Goal: Information Seeking & Learning: Understand process/instructions

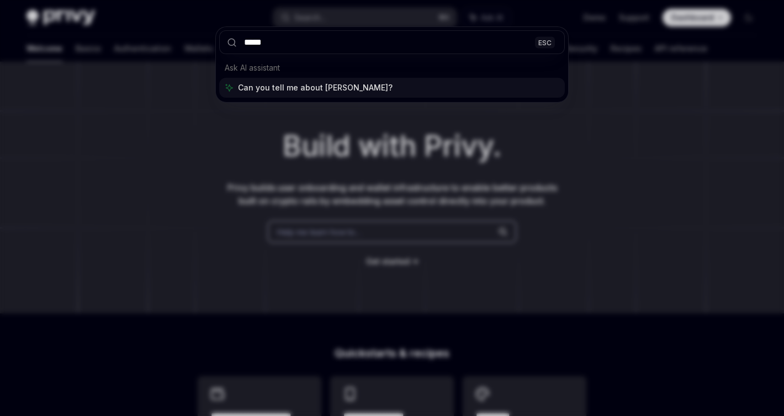
type input "******"
type textarea "*"
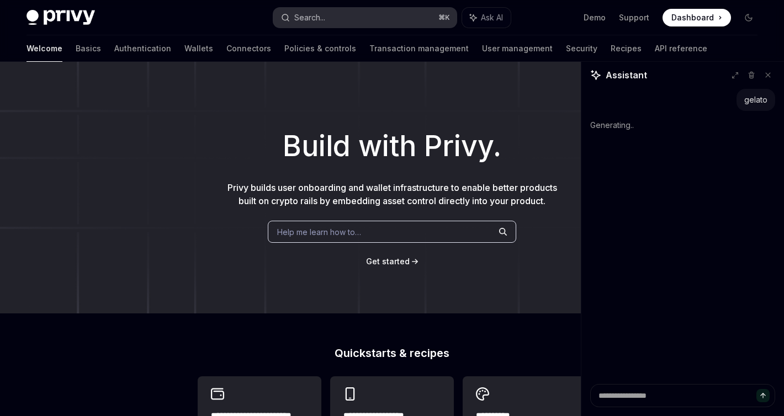
click at [327, 17] on button "Search... ⌘ K" at bounding box center [365, 18] width 184 height 20
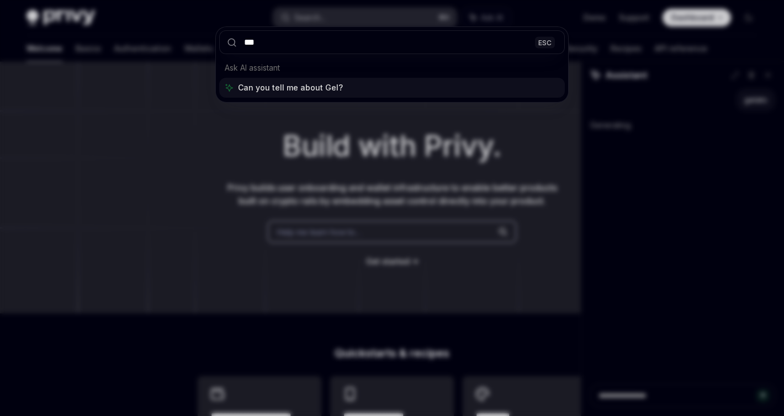
type input "****"
type textarea "*"
type input "******"
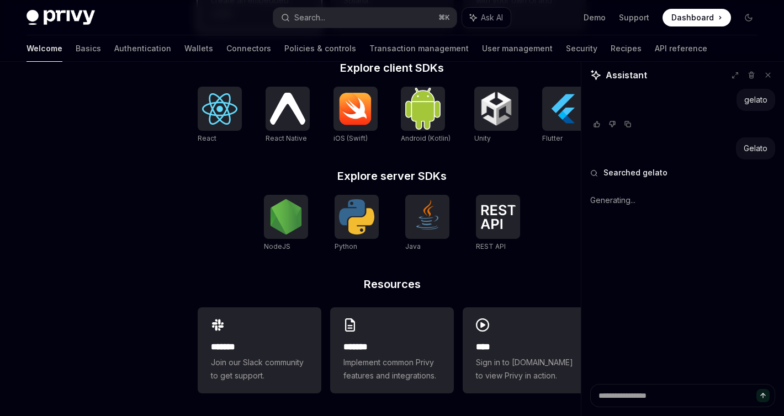
scroll to position [461, 0]
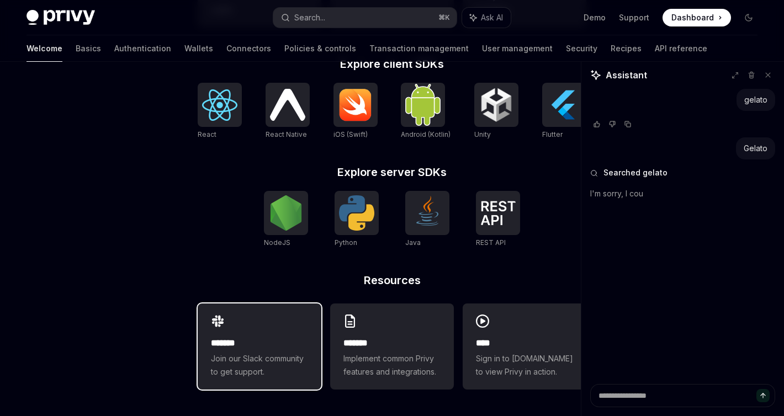
type textarea "*"
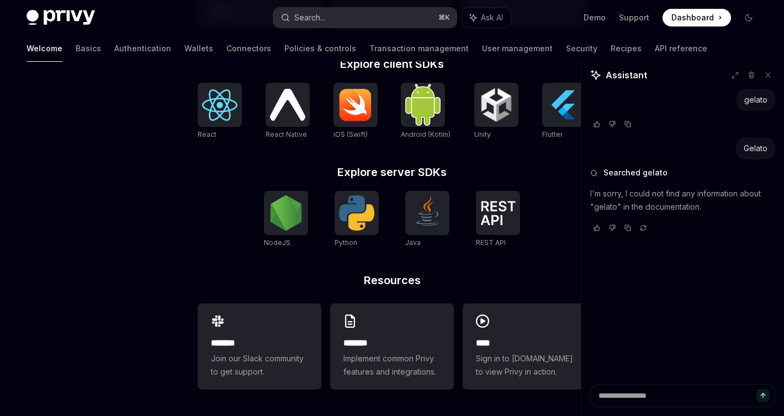
click at [333, 22] on button "Search... ⌘ K" at bounding box center [365, 18] width 184 height 20
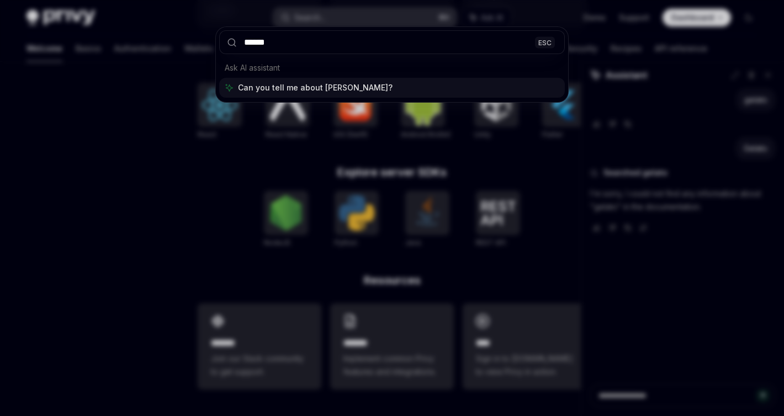
type input "*******"
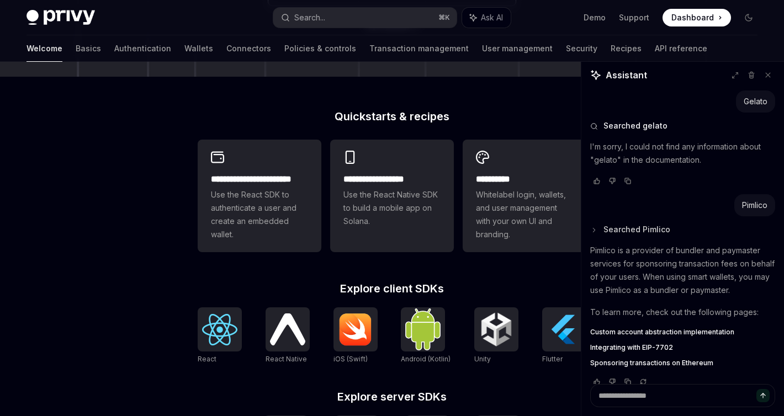
scroll to position [62, 0]
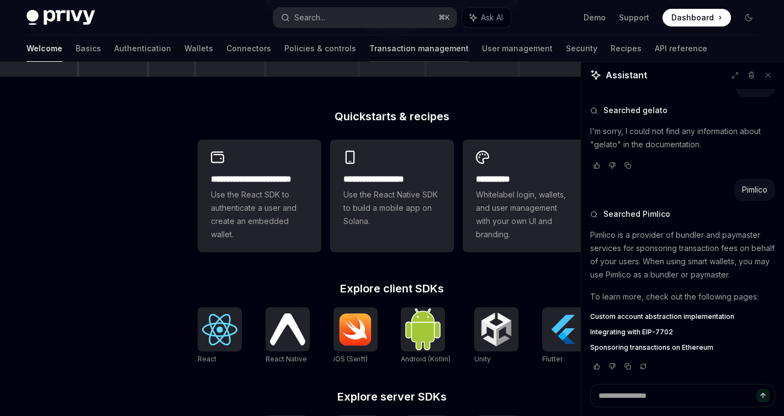
click at [376, 38] on link "Transaction management" at bounding box center [418, 48] width 99 height 26
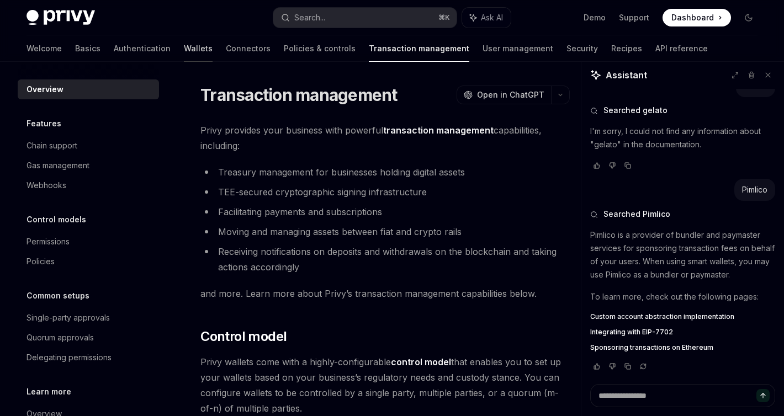
click at [184, 47] on link "Wallets" at bounding box center [198, 48] width 29 height 26
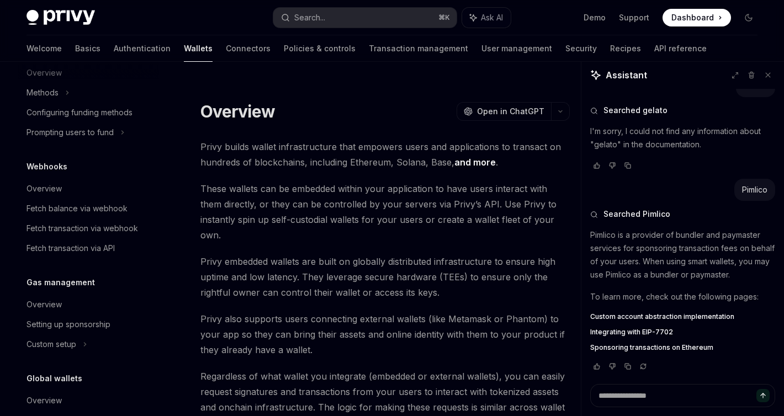
scroll to position [478, 0]
click at [58, 305] on div "Overview" at bounding box center [43, 302] width 35 height 13
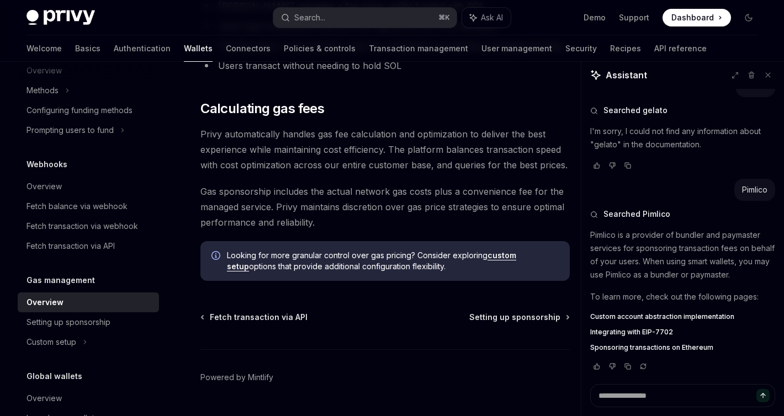
scroll to position [879, 0]
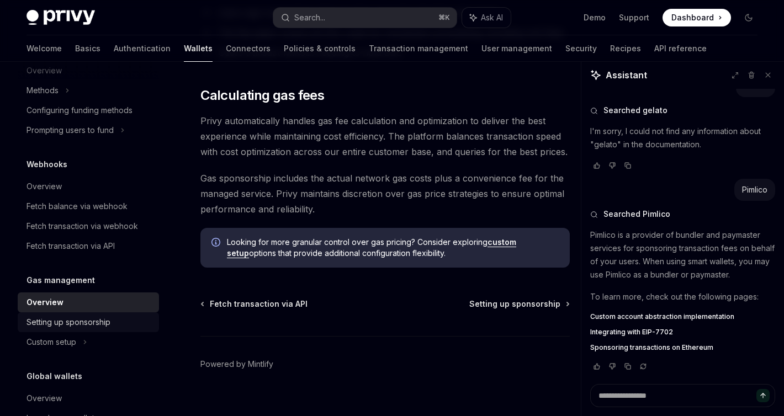
click at [78, 323] on div "Setting up sponsorship" at bounding box center [68, 322] width 84 height 13
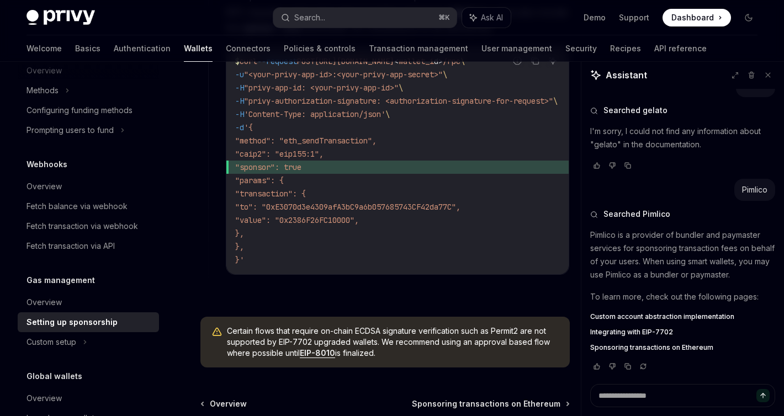
scroll to position [915, 0]
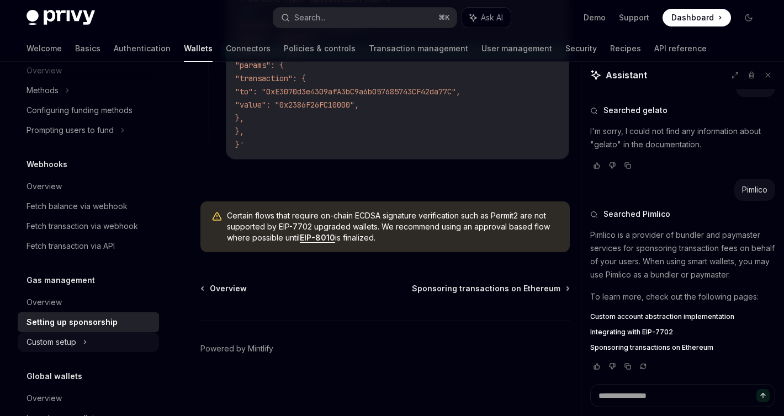
click at [65, 342] on div "Custom setup" at bounding box center [51, 342] width 50 height 13
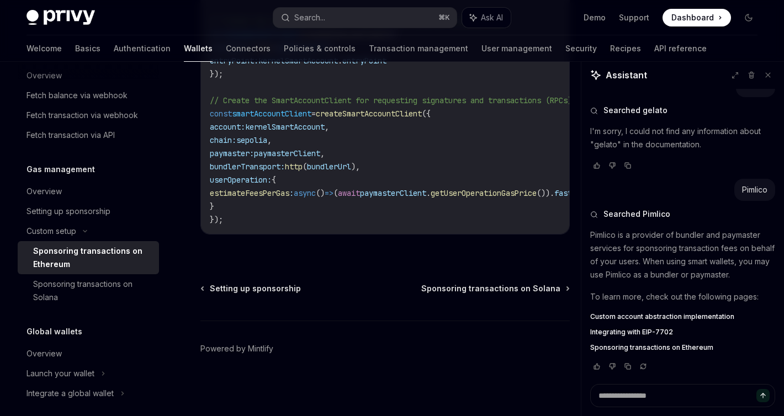
scroll to position [598, 0]
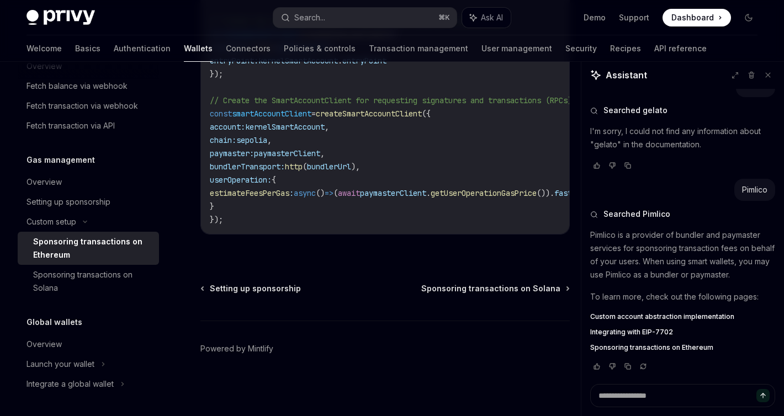
click at [653, 317] on span "Custom account abstraction implementation" at bounding box center [662, 316] width 144 height 9
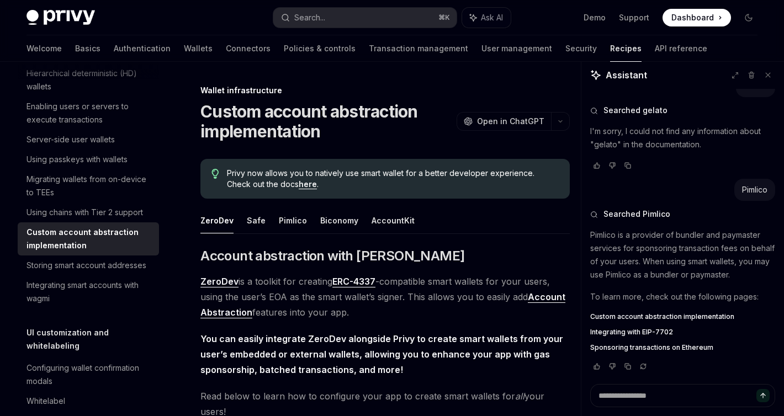
click at [652, 336] on span "Integrating with EIP-7702" at bounding box center [631, 332] width 83 height 9
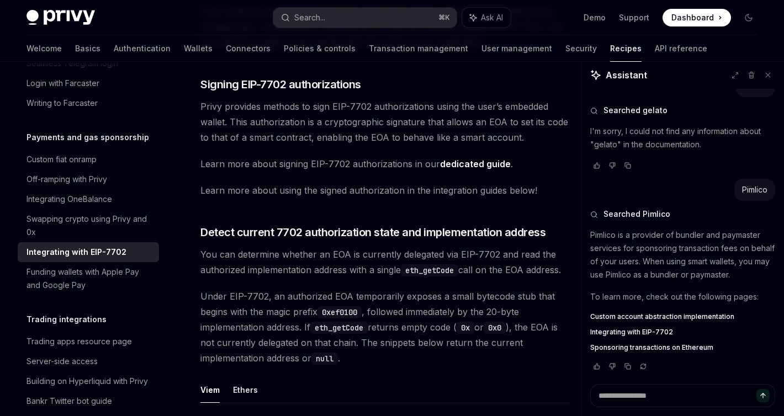
scroll to position [245, 0]
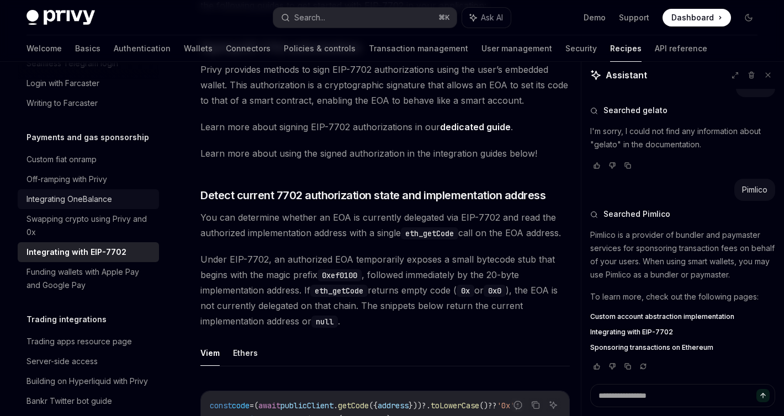
click at [79, 193] on div "Integrating OneBalance" at bounding box center [69, 199] width 86 height 13
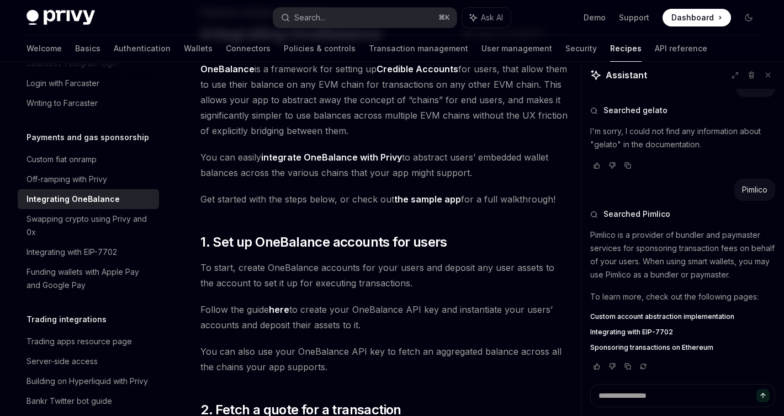
scroll to position [79, 0]
click at [283, 309] on link "here" at bounding box center [279, 309] width 20 height 12
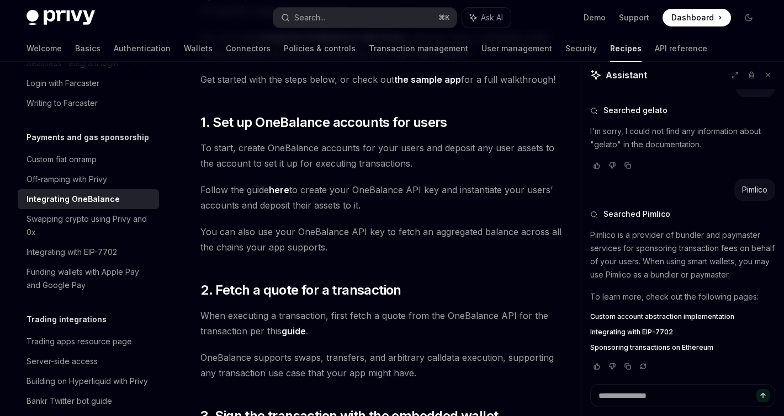
scroll to position [0, 0]
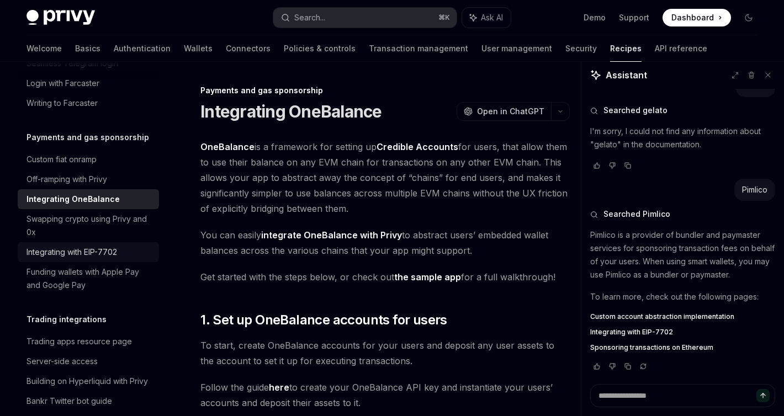
click at [46, 246] on div "Integrating with EIP-7702" at bounding box center [71, 252] width 90 height 13
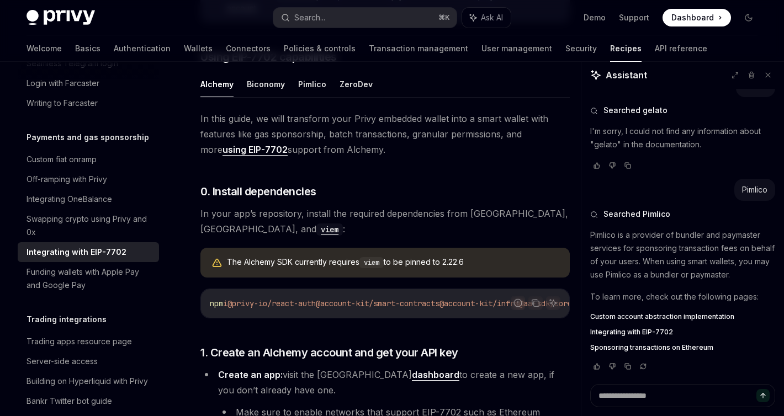
scroll to position [758, 0]
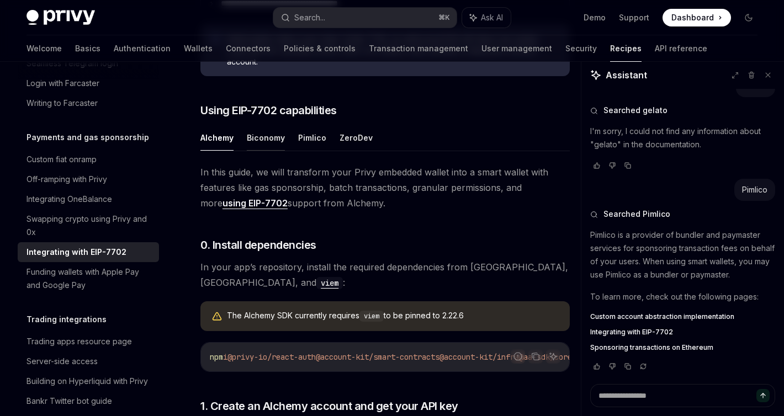
click at [274, 150] on button "Biconomy" at bounding box center [266, 138] width 38 height 26
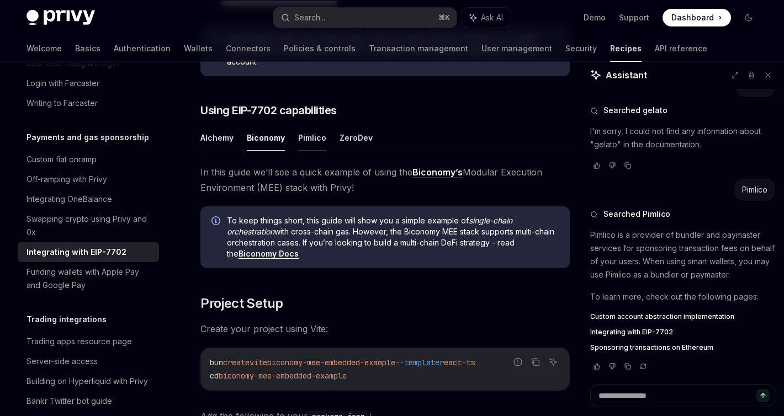
click at [311, 145] on button "Pimlico" at bounding box center [312, 138] width 28 height 26
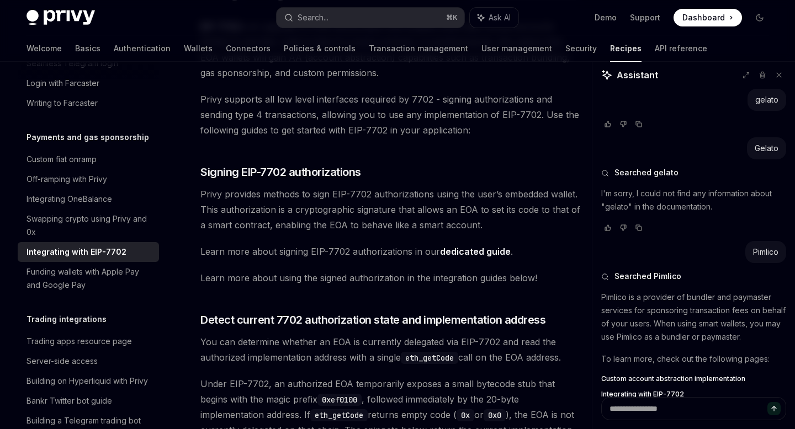
scroll to position [123, 0]
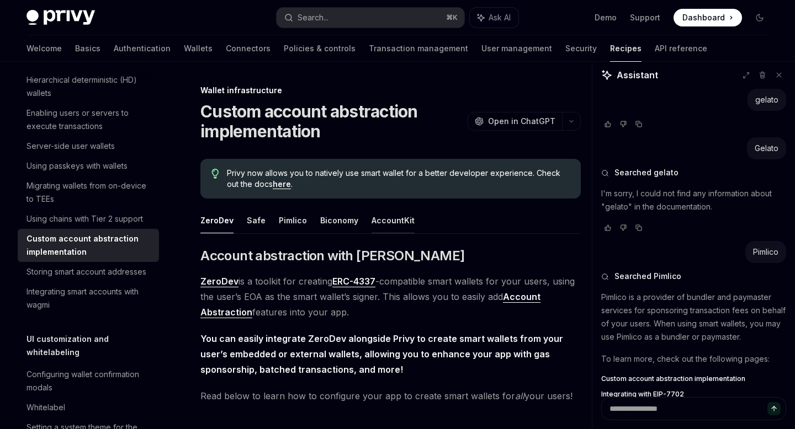
click at [380, 225] on button "AccountKit" at bounding box center [392, 220] width 43 height 26
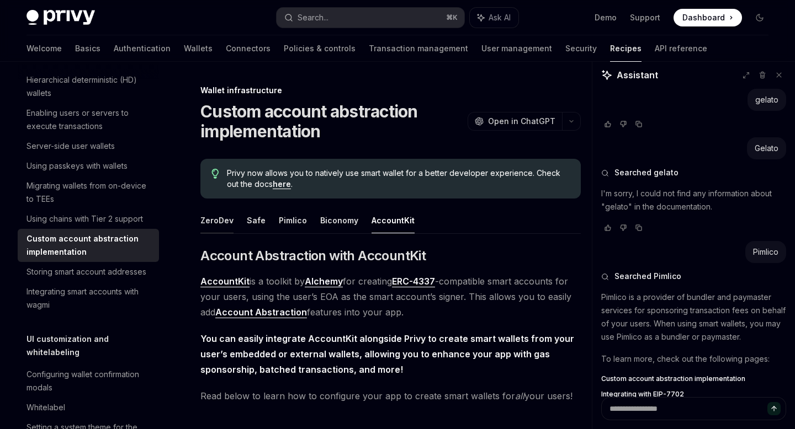
click at [220, 215] on button "ZeroDev" at bounding box center [216, 220] width 33 height 26
type textarea "*"
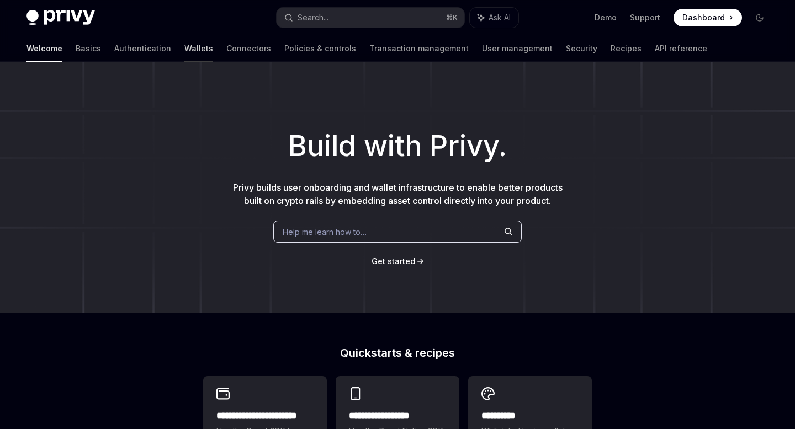
click at [184, 47] on link "Wallets" at bounding box center [198, 48] width 29 height 26
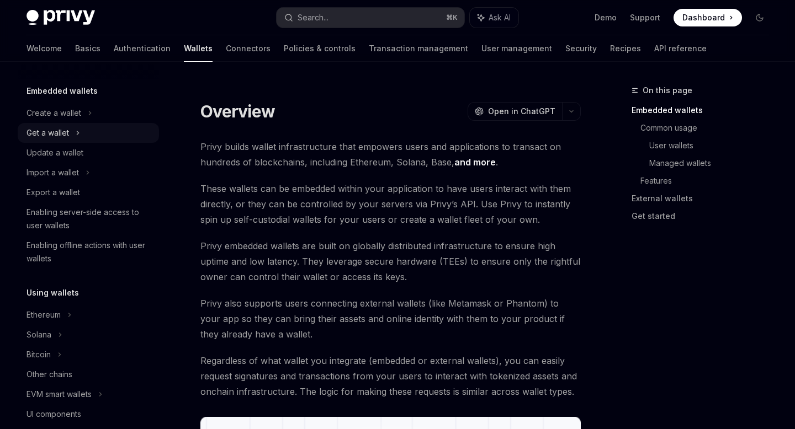
scroll to position [60, 0]
click at [318, 20] on div "Search..." at bounding box center [312, 17] width 31 height 13
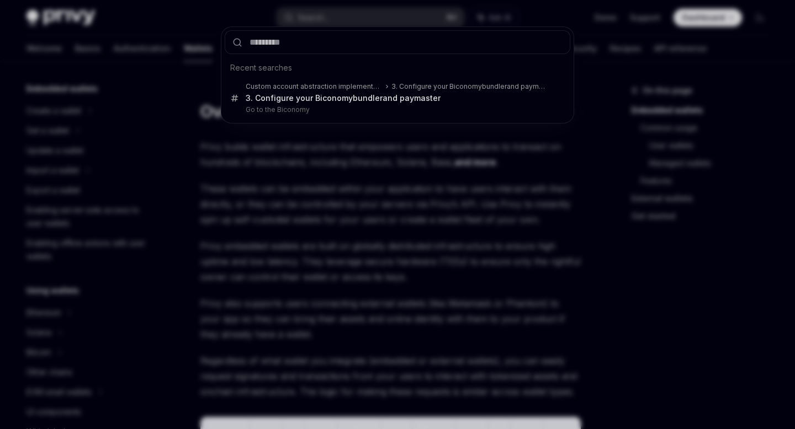
click at [199, 18] on div "Recent searches Custom account abstraction implementation 3. Configure your Bic…" at bounding box center [397, 214] width 795 height 429
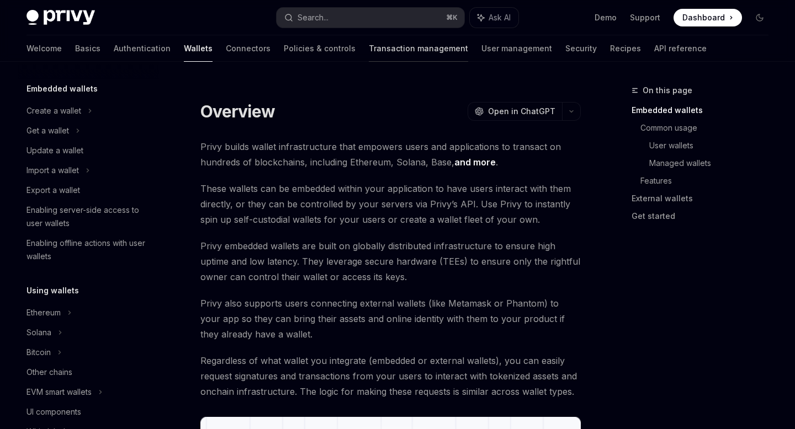
click at [369, 47] on link "Transaction management" at bounding box center [418, 48] width 99 height 26
type textarea "*"
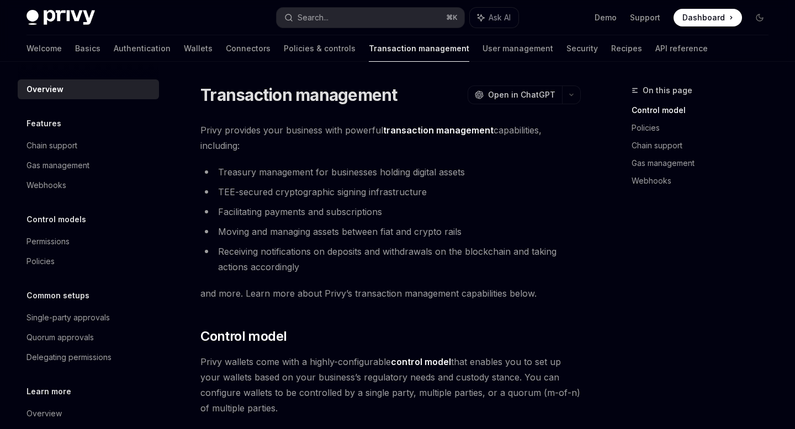
scroll to position [56, 0]
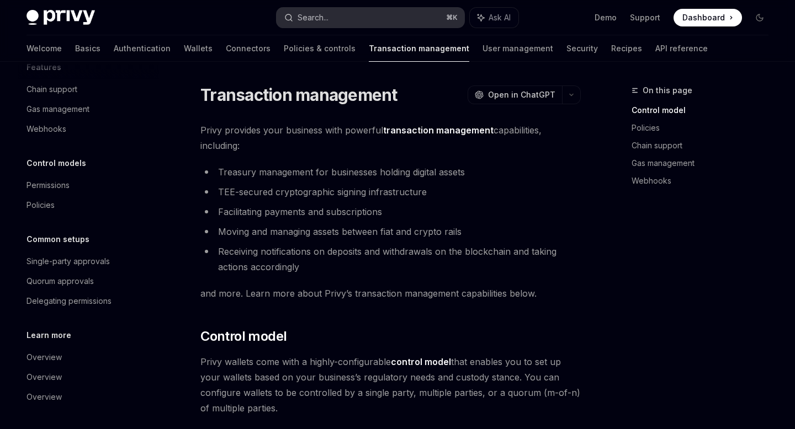
click at [361, 20] on button "Search... ⌘ K" at bounding box center [369, 18] width 187 height 20
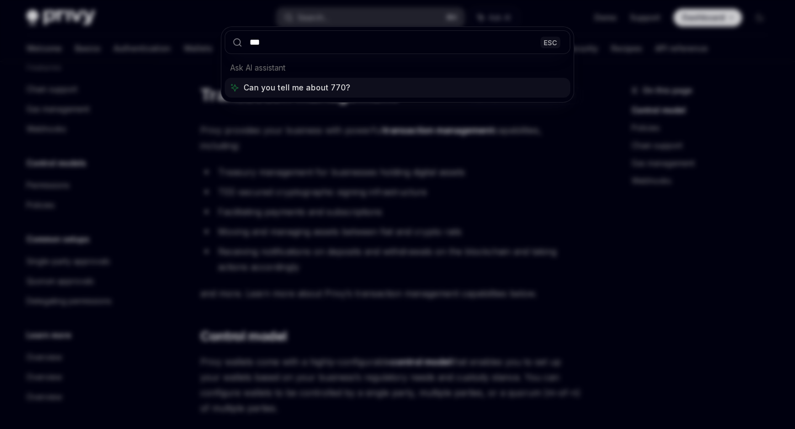
type input "****"
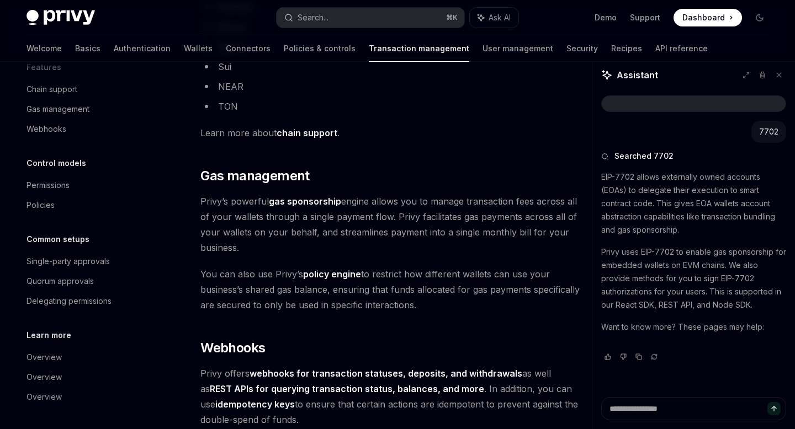
scroll to position [0, 0]
click at [307, 203] on strong "gas sponsorship" at bounding box center [305, 201] width 72 height 11
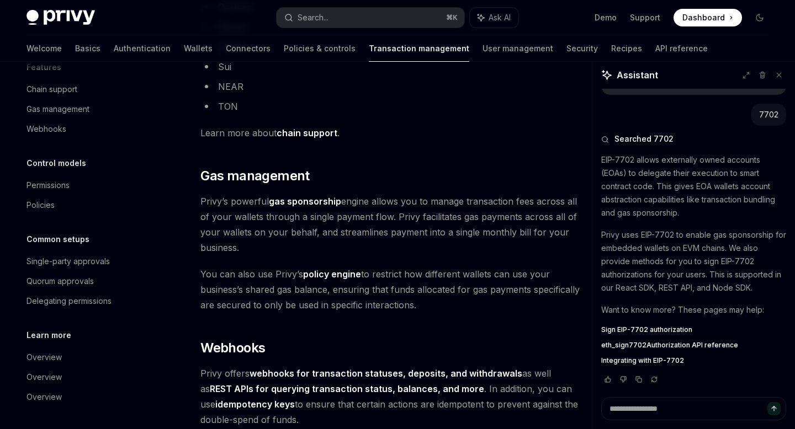
scroll to position [887, 0]
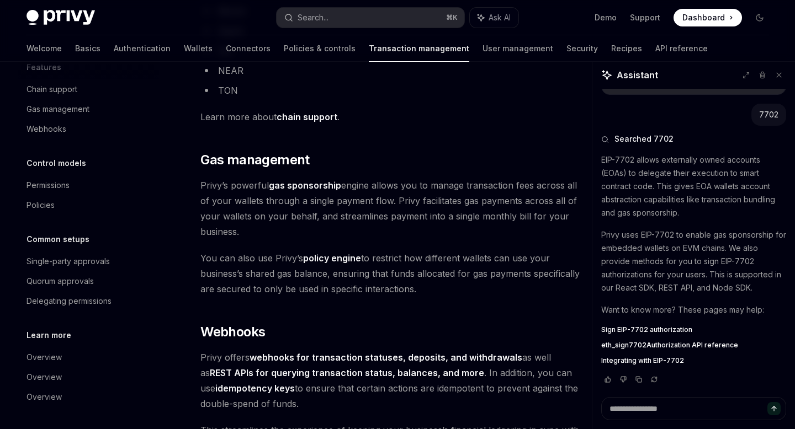
click at [669, 361] on span "Integrating with EIP-7702" at bounding box center [642, 360] width 83 height 9
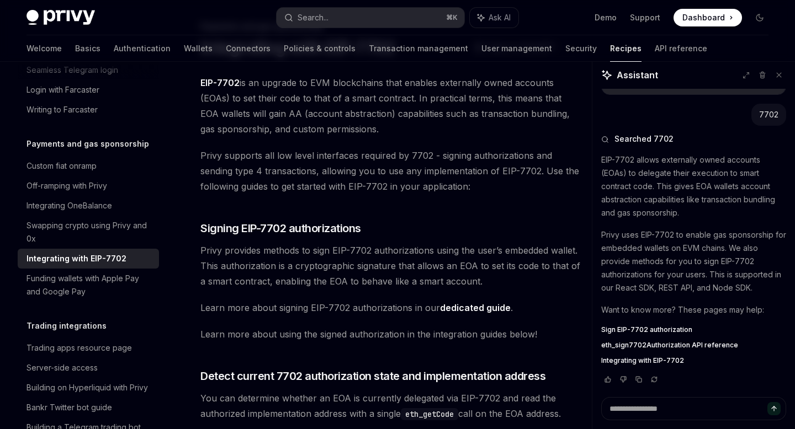
scroll to position [80, 0]
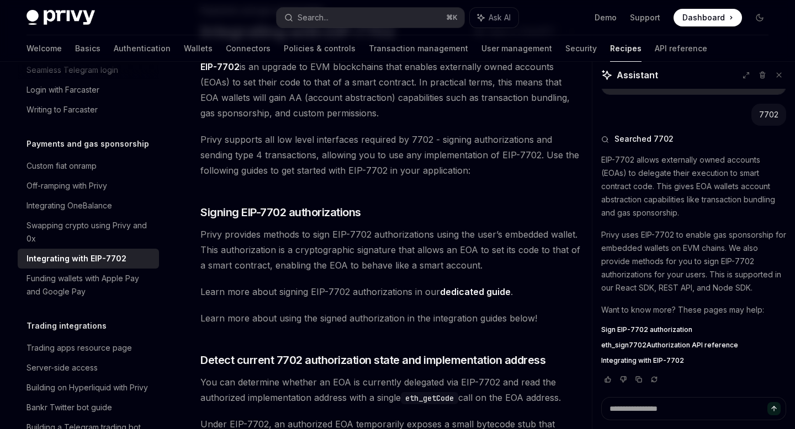
click at [482, 294] on link "dedicated guide" at bounding box center [475, 292] width 71 height 12
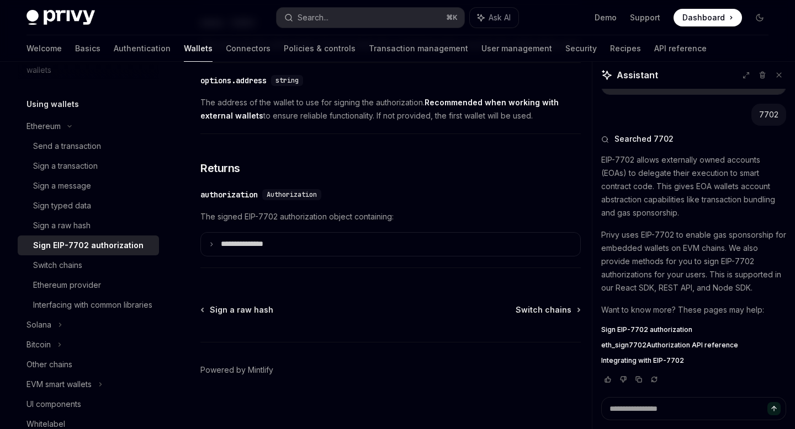
scroll to position [1077, 0]
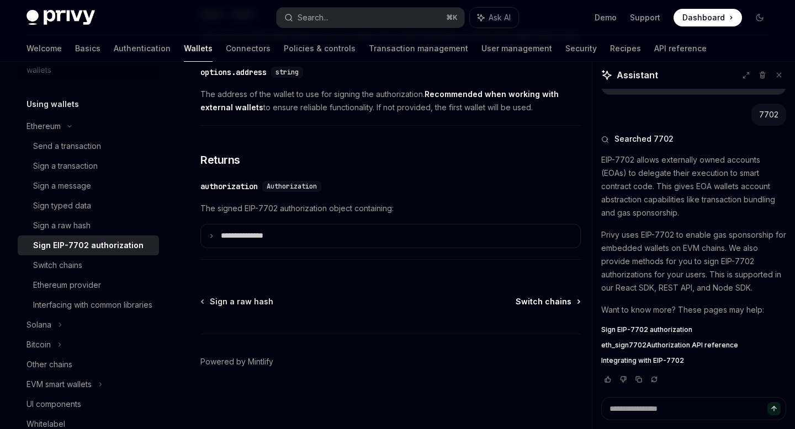
click at [542, 299] on span "Switch chains" at bounding box center [543, 301] width 56 height 11
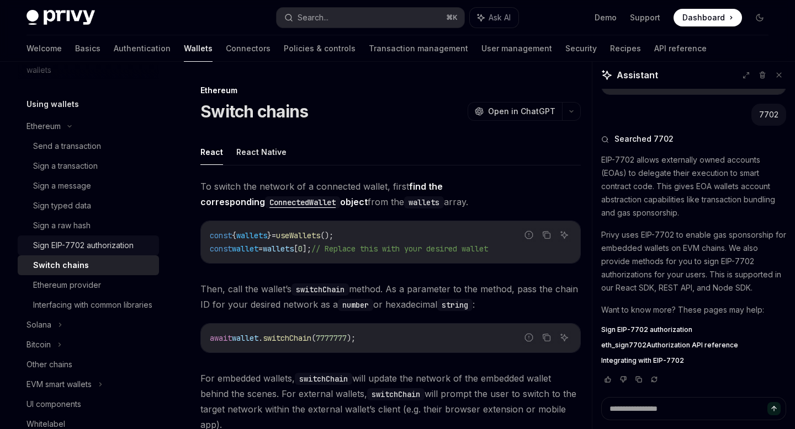
click at [95, 241] on div "Sign EIP-7702 authorization" at bounding box center [83, 245] width 100 height 13
type textarea "*"
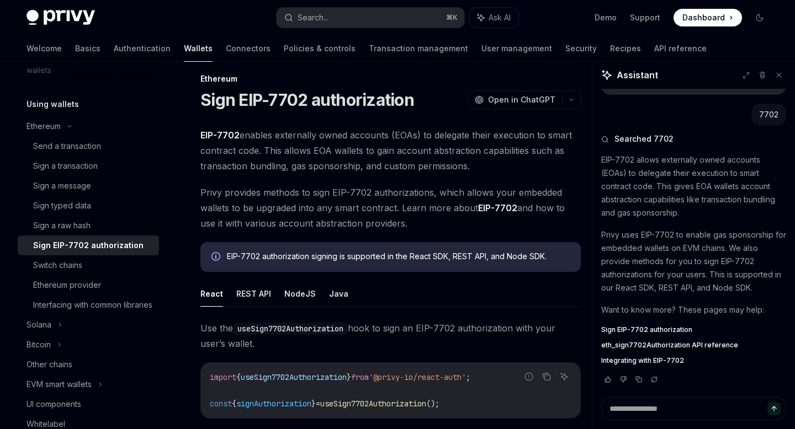
scroll to position [12, 0]
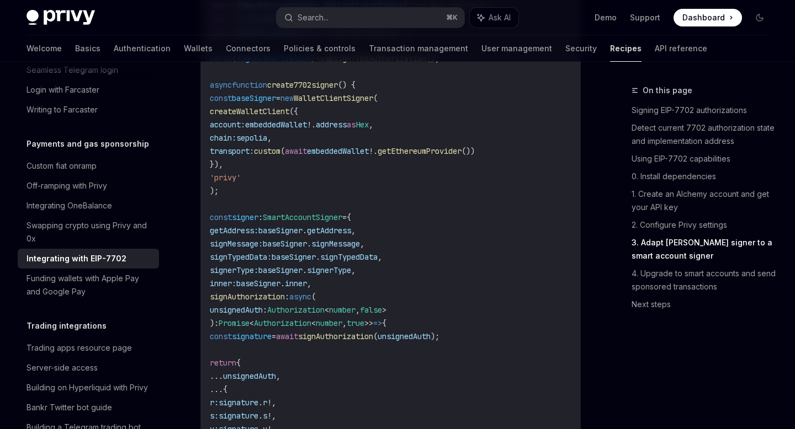
scroll to position [2031, 0]
